Goal: Task Accomplishment & Management: Manage account settings

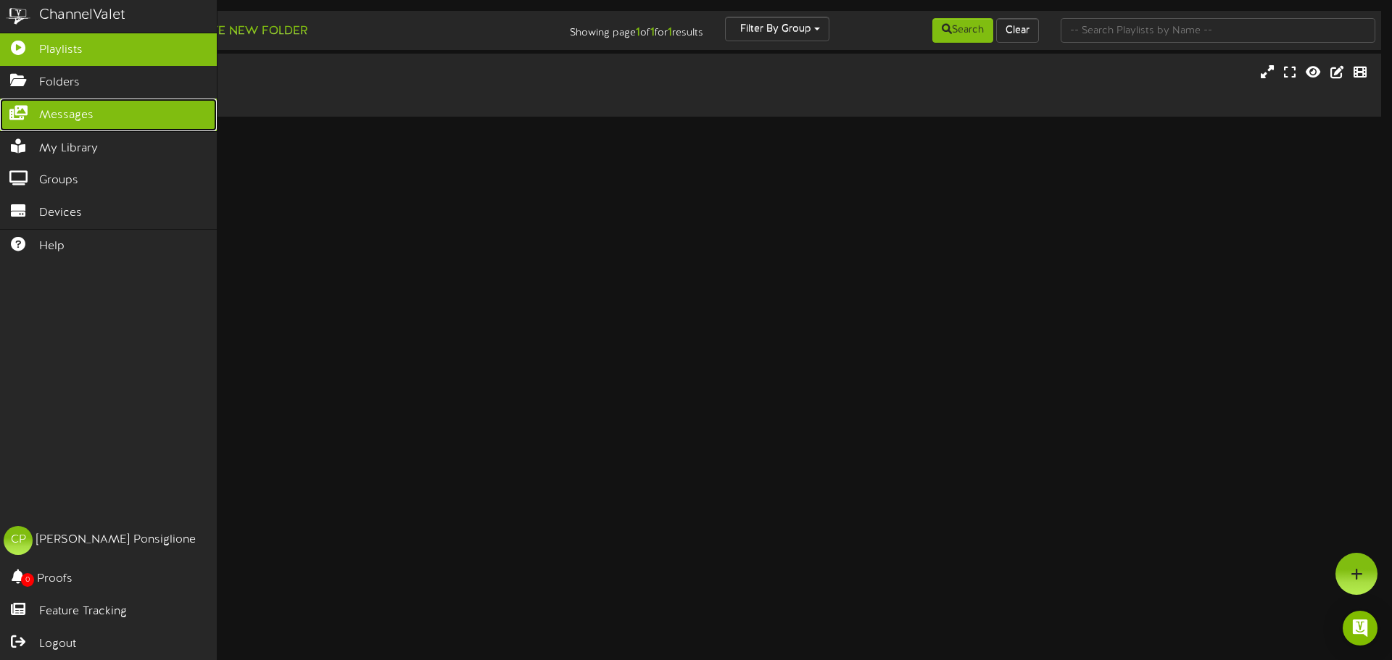
click at [72, 119] on span "Messages" at bounding box center [66, 115] width 54 height 17
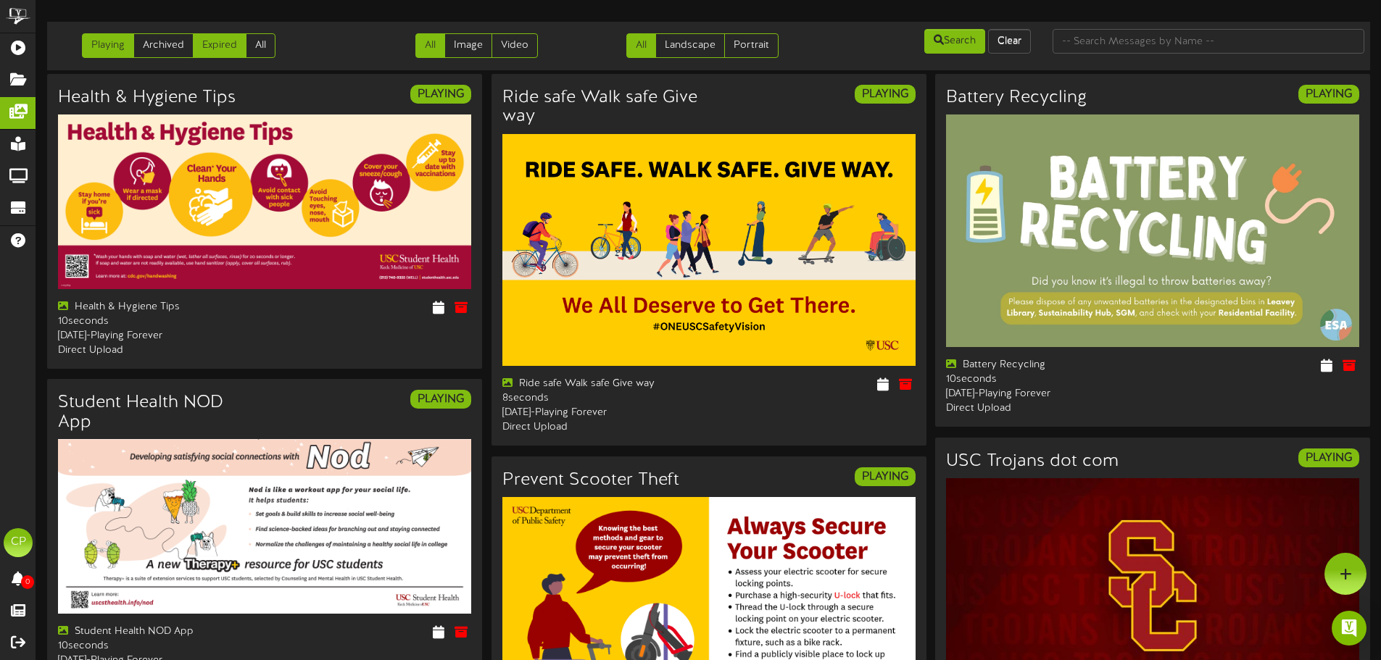
click at [215, 38] on link "Expired" at bounding box center [220, 45] width 54 height 25
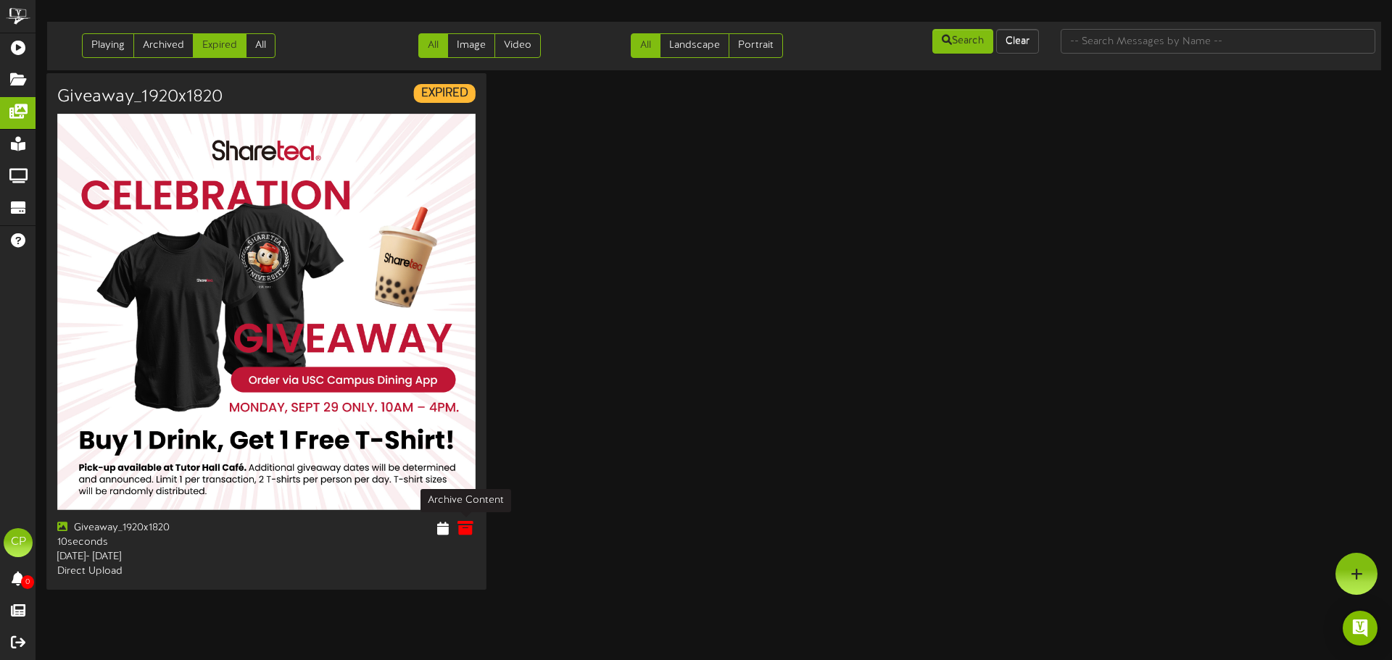
click at [466, 528] on icon at bounding box center [465, 528] width 16 height 16
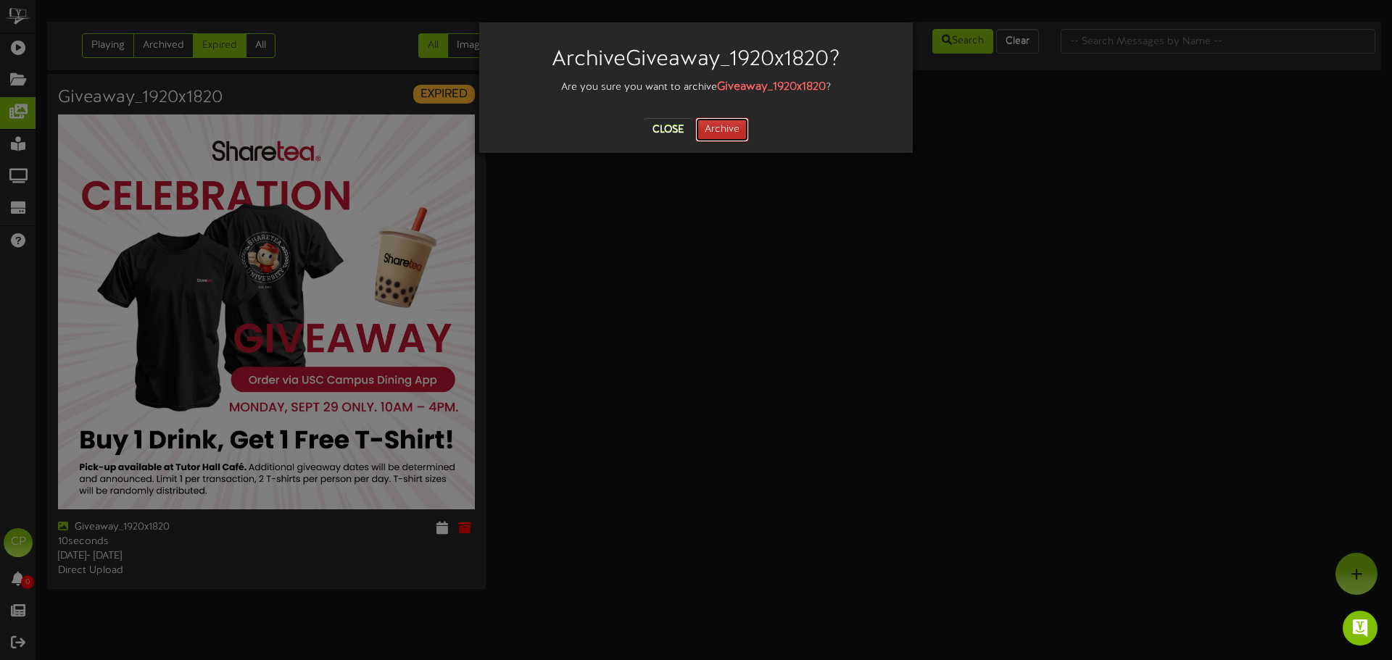
click at [720, 133] on button "Archive" at bounding box center [722, 129] width 54 height 25
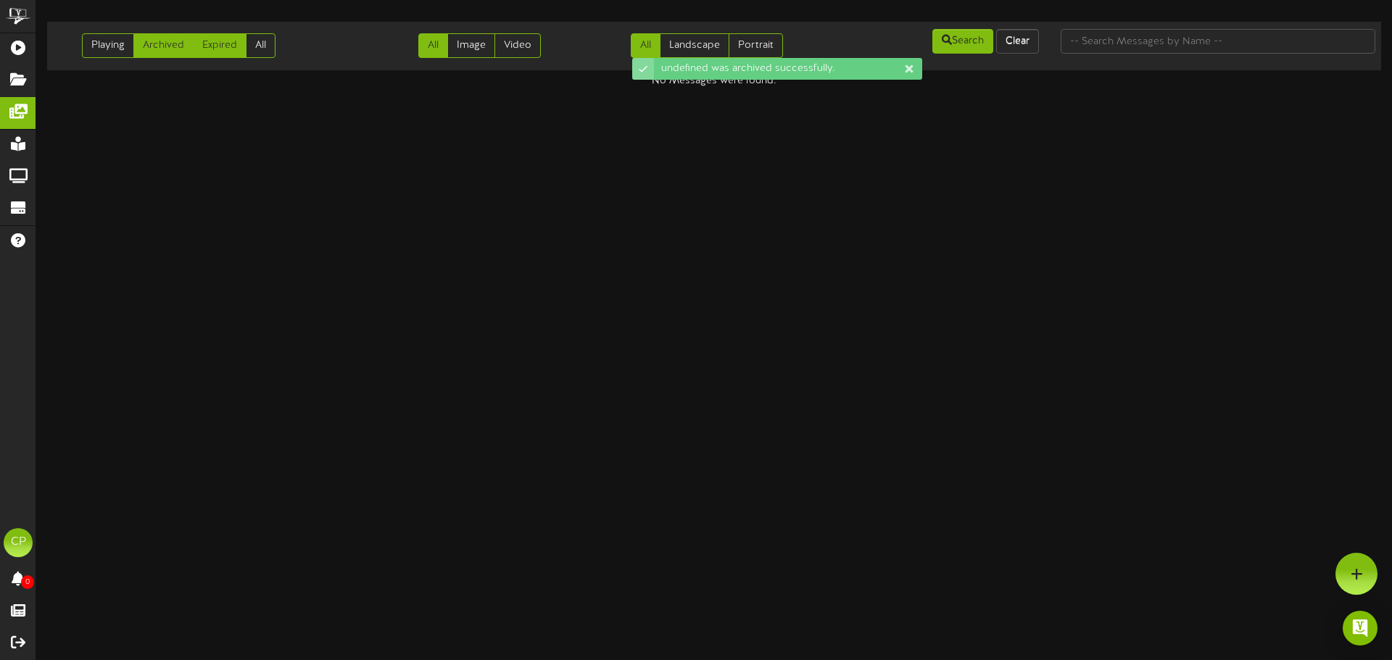
click at [160, 43] on link "Archived" at bounding box center [163, 45] width 60 height 25
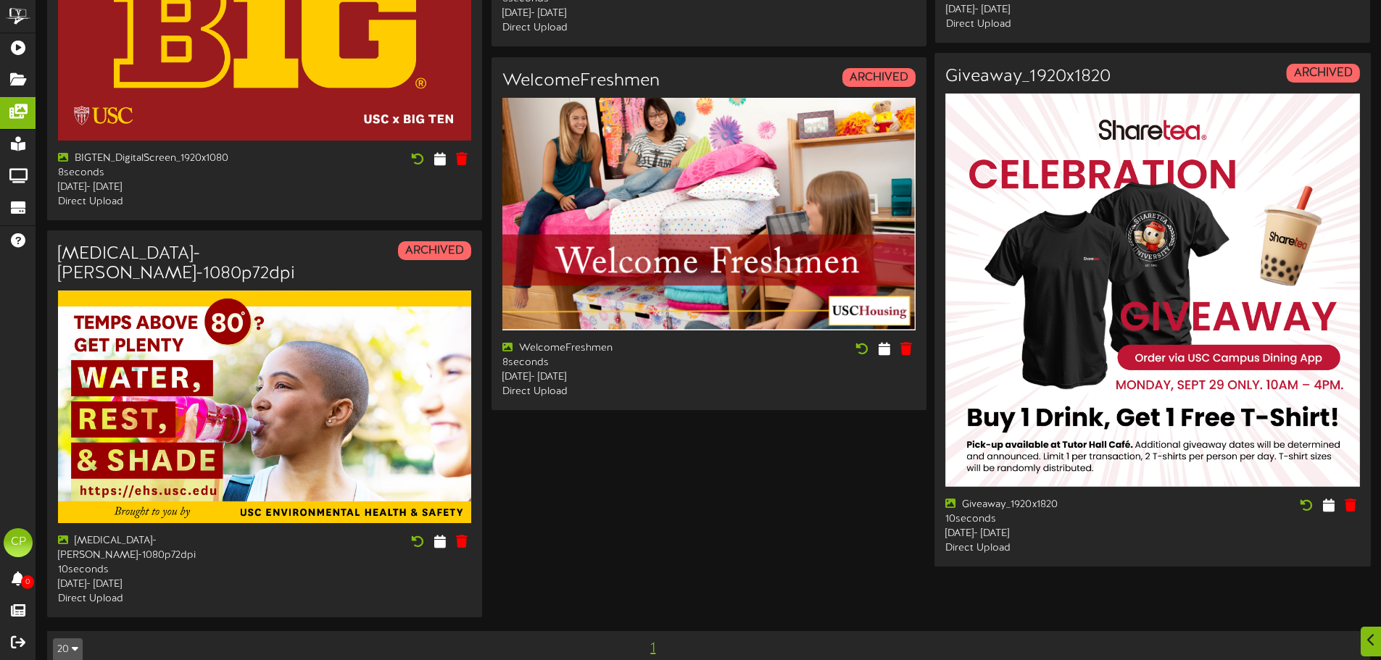
scroll to position [1871, 0]
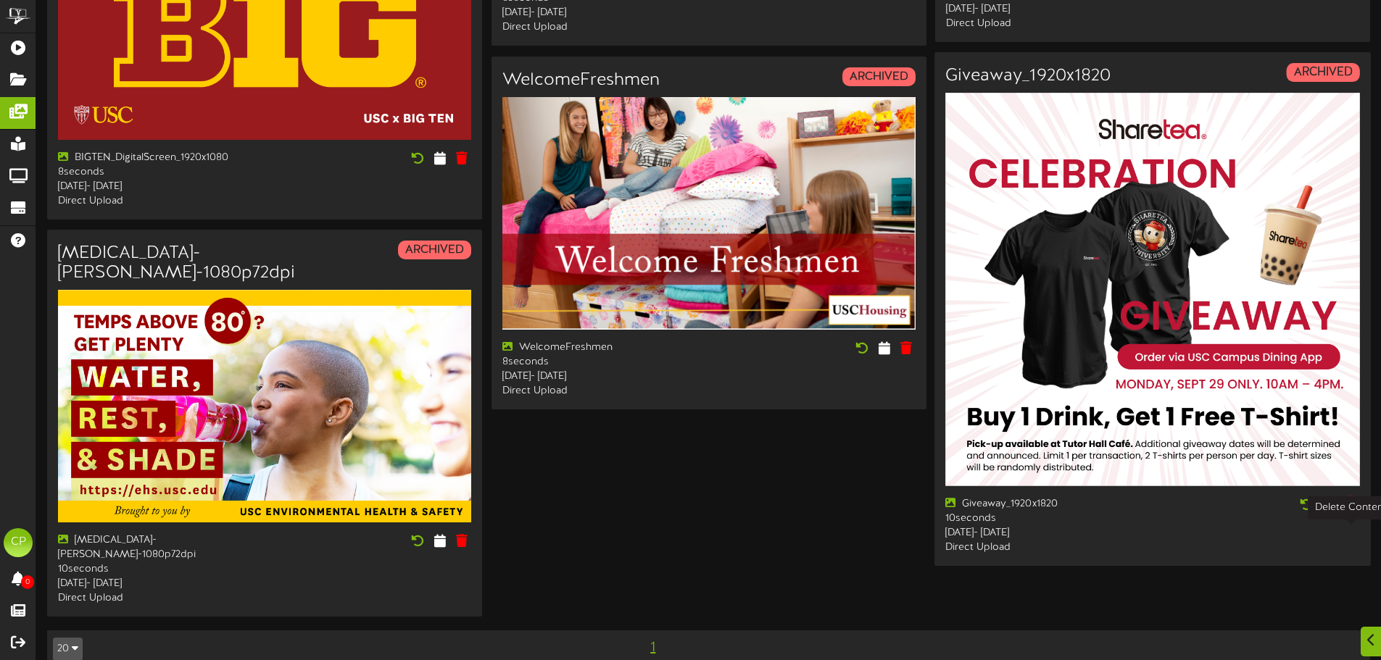
click at [1347, 512] on icon at bounding box center [1350, 504] width 14 height 16
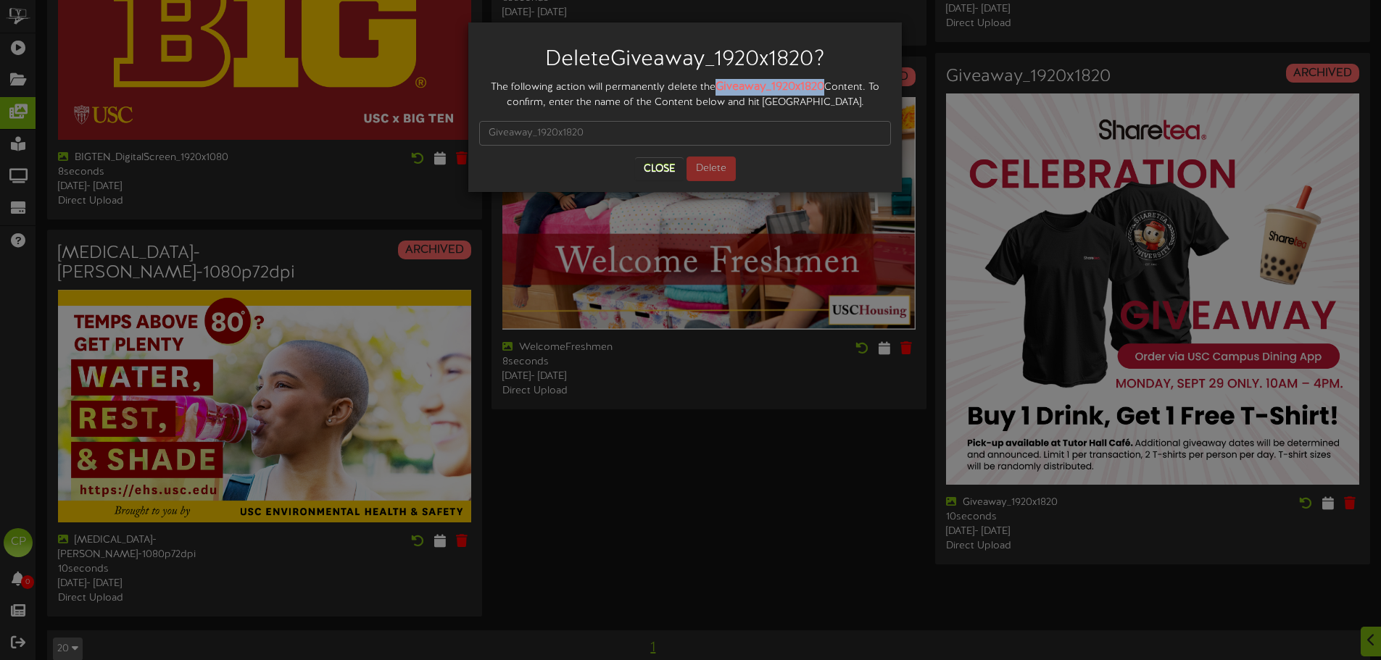
drag, startPoint x: 725, startPoint y: 89, endPoint x: 828, endPoint y: 80, distance: 104.0
click at [824, 80] on strong "Giveaway_1920x1820" at bounding box center [769, 86] width 109 height 13
copy strong "Giveaway_1920x1820"
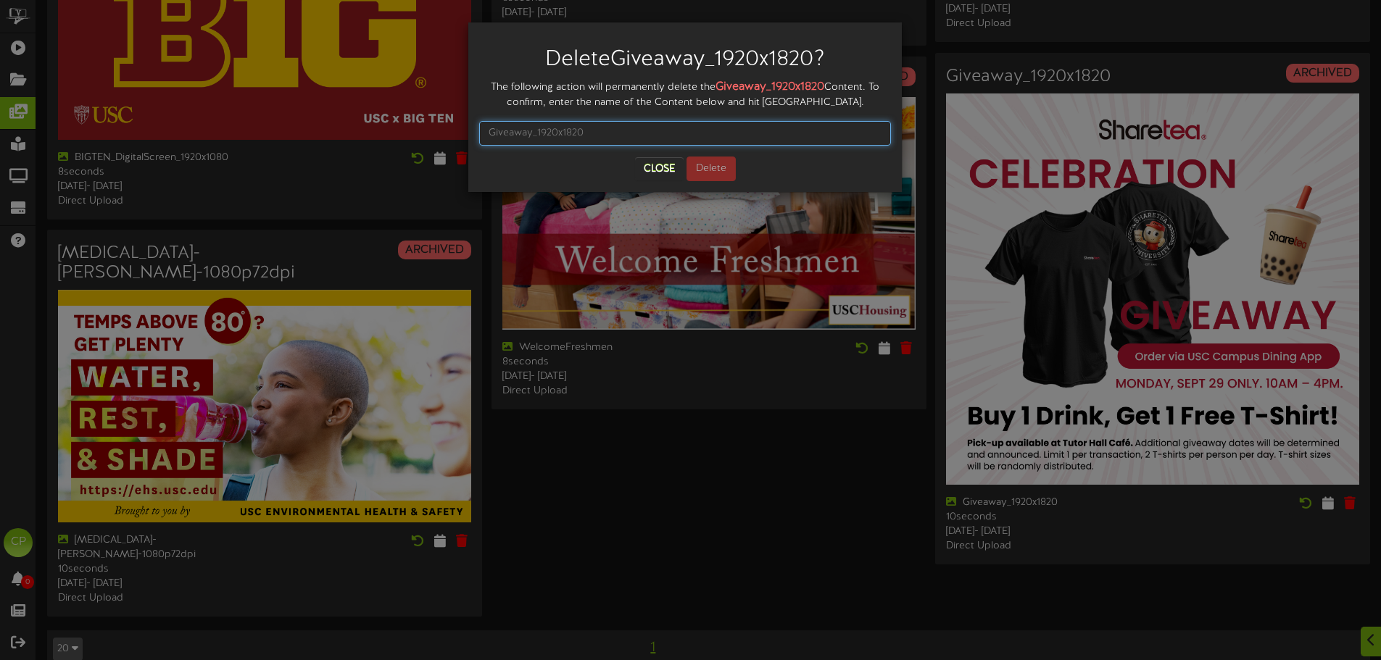
click at [513, 131] on input "text" at bounding box center [685, 133] width 412 height 25
paste input "Giveaway_1920x1820"
type input "Giveaway_1920x1820"
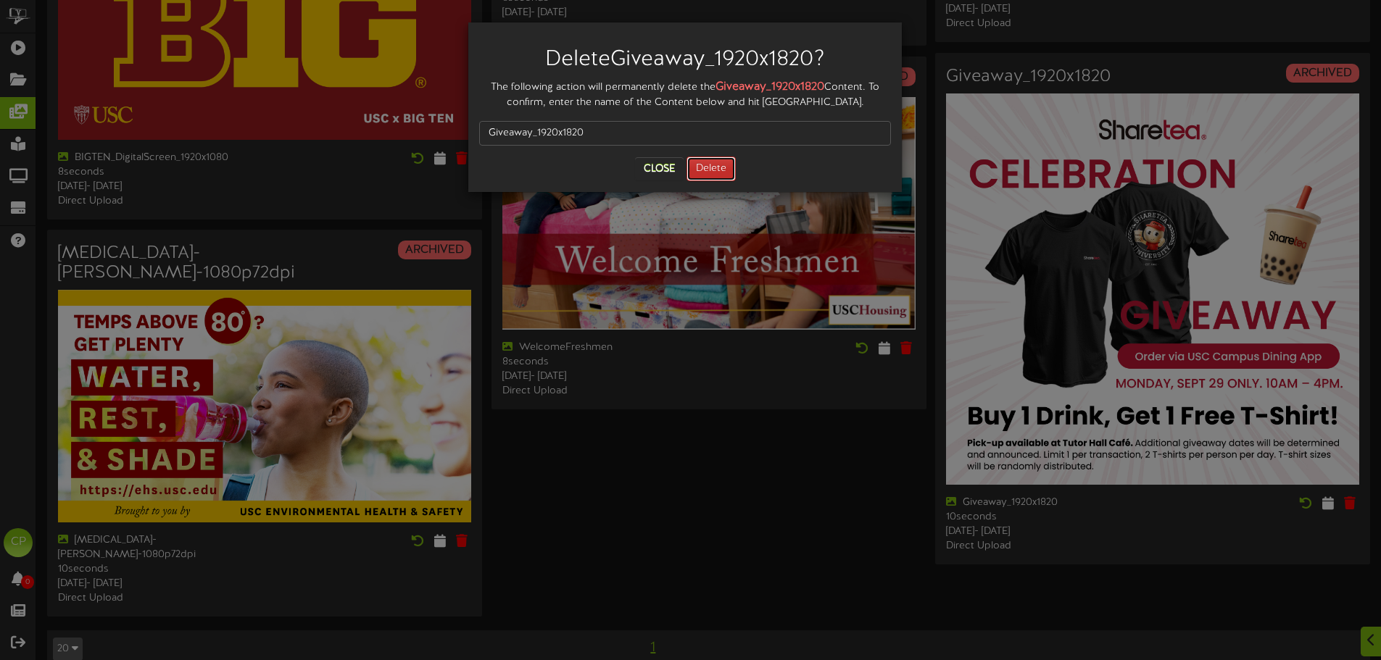
click at [723, 172] on button "Delete" at bounding box center [710, 169] width 49 height 25
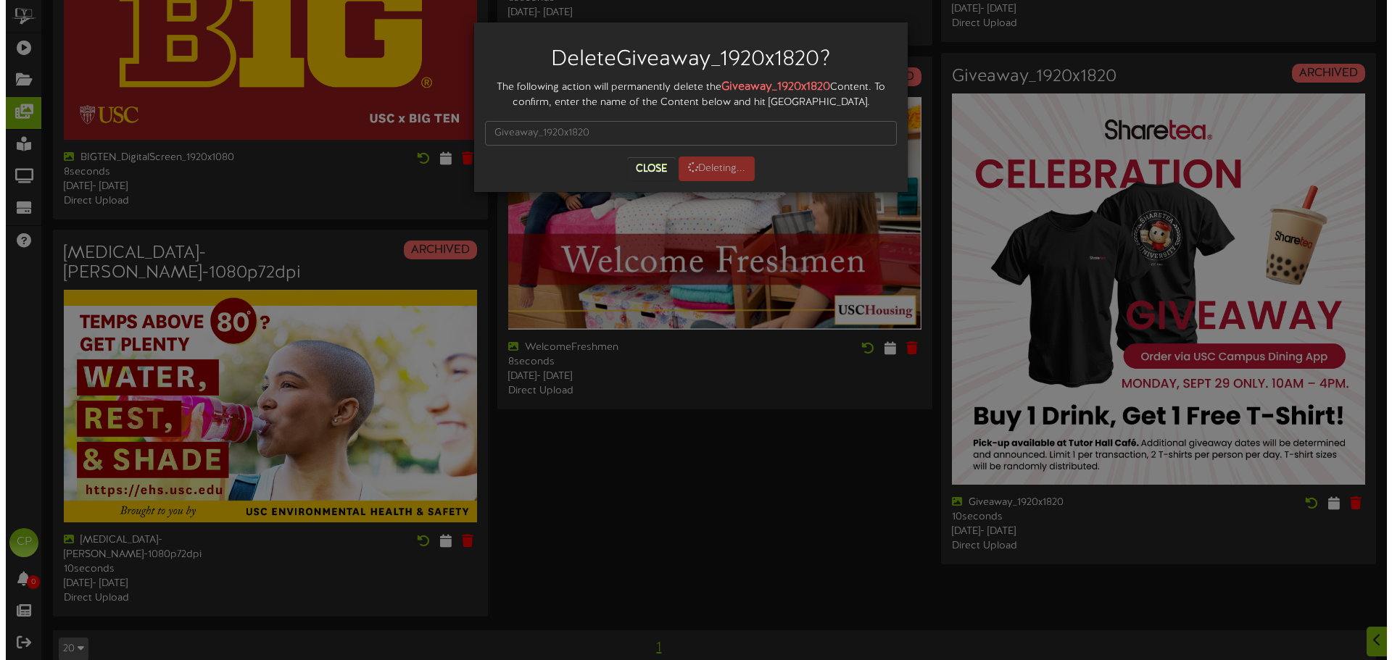
scroll to position [0, 0]
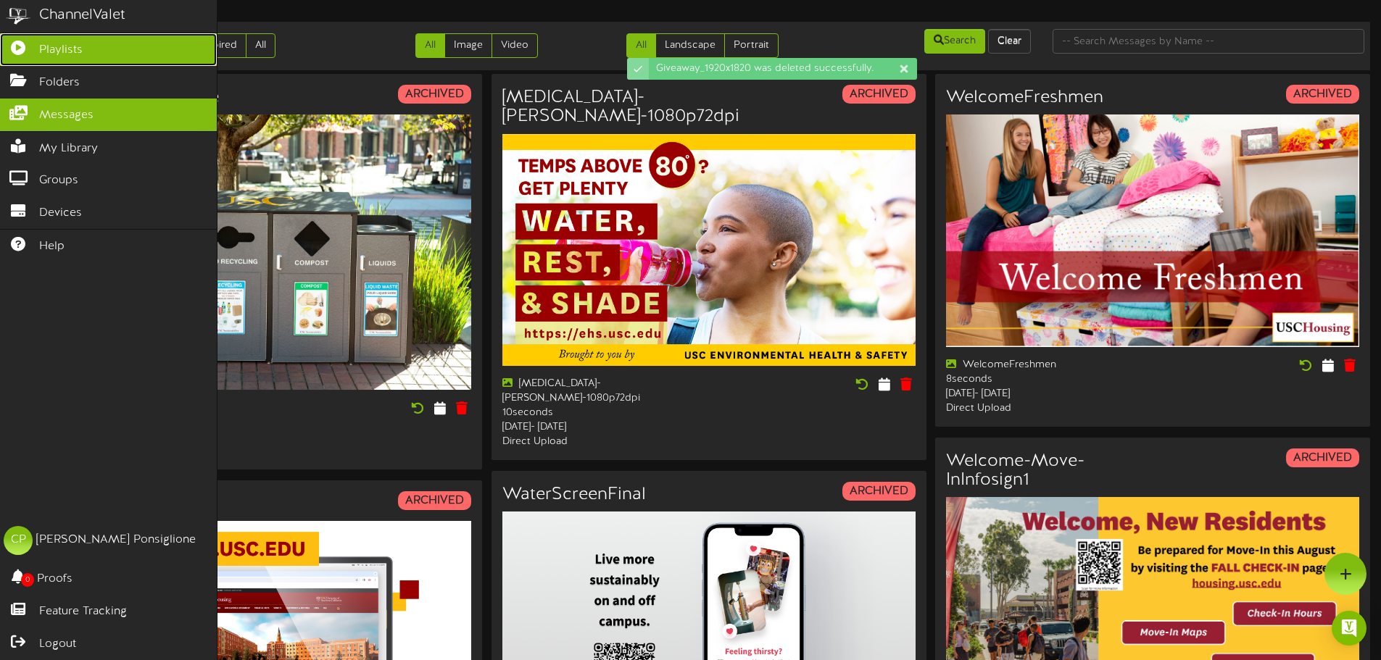
click at [46, 50] on span "Playlists" at bounding box center [60, 50] width 43 height 17
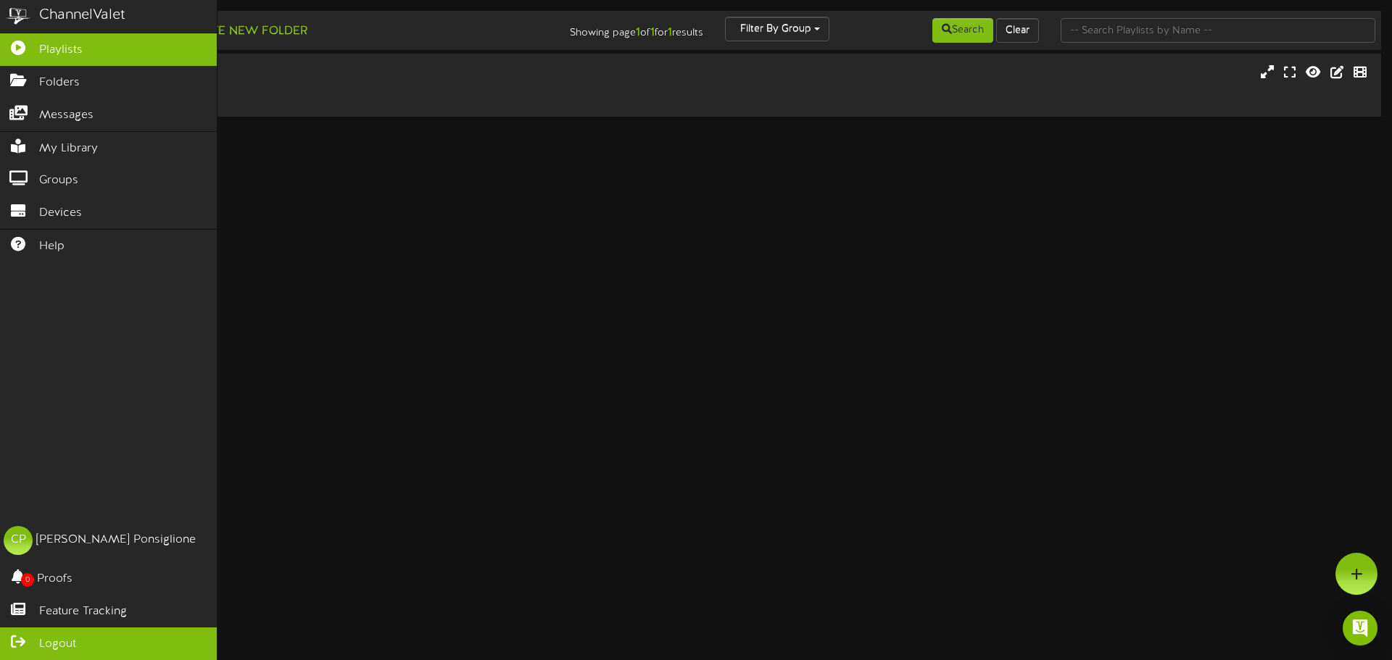
click at [54, 641] on span "Logout" at bounding box center [57, 644] width 37 height 17
